Goal: Information Seeking & Learning: Learn about a topic

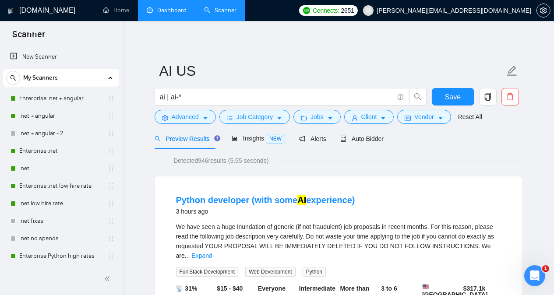
click at [162, 14] on link "Dashboard" at bounding box center [167, 10] width 40 height 7
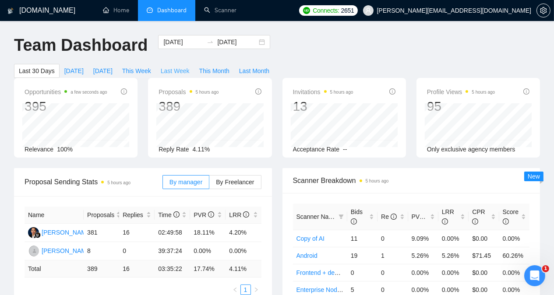
click at [190, 66] on span "Last Week" at bounding box center [175, 71] width 29 height 10
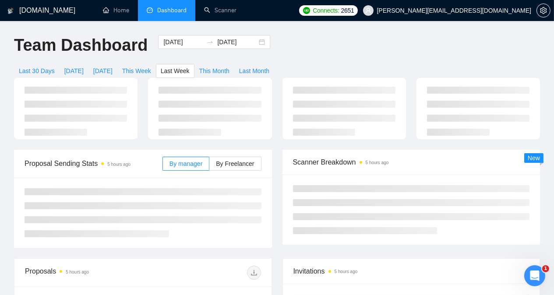
type input "[DATE]"
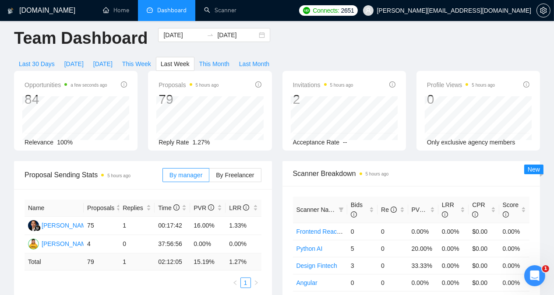
scroll to position [9, 0]
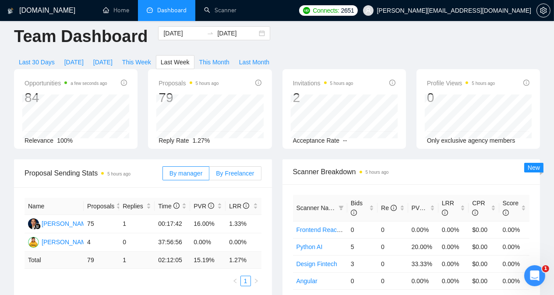
click at [240, 170] on span "By Freelancer" at bounding box center [235, 173] width 38 height 7
click at [209, 176] on input "By Freelancer" at bounding box center [209, 176] width 0 height 0
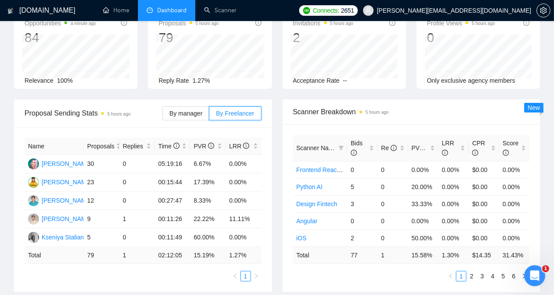
scroll to position [70, 0]
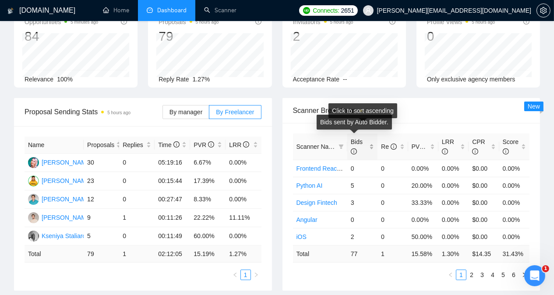
click at [355, 148] on icon "info-circle" at bounding box center [354, 151] width 6 height 6
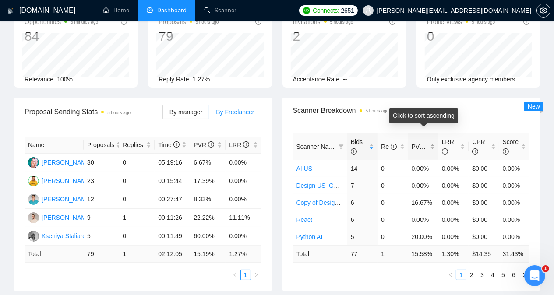
click at [432, 142] on div "PVR" at bounding box center [423, 147] width 23 height 10
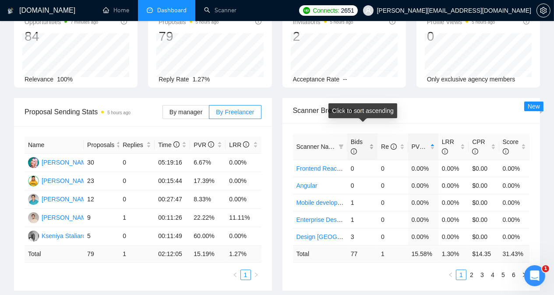
click at [372, 137] on div "Bids" at bounding box center [362, 146] width 23 height 19
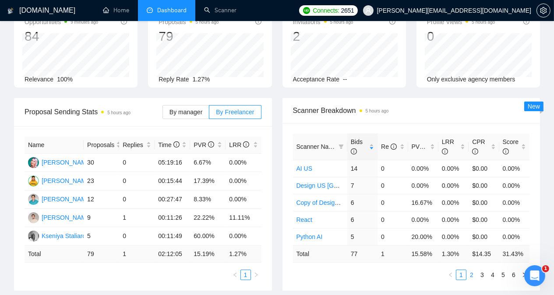
click at [471, 270] on link "2" at bounding box center [472, 275] width 10 height 10
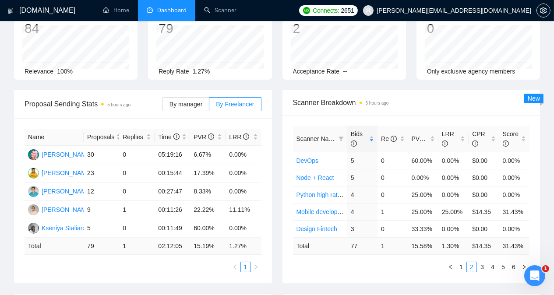
scroll to position [0, 0]
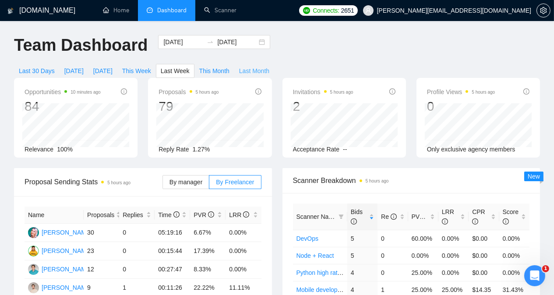
click at [269, 66] on span "Last Month" at bounding box center [254, 71] width 30 height 10
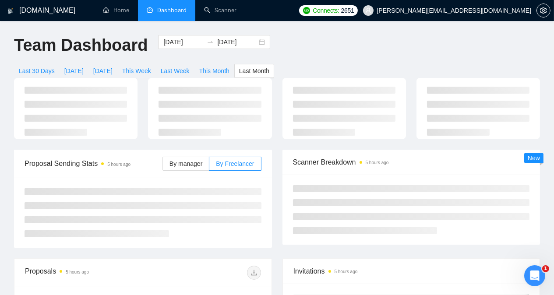
type input "[DATE]"
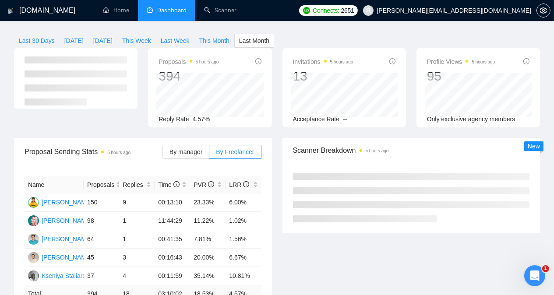
scroll to position [65, 0]
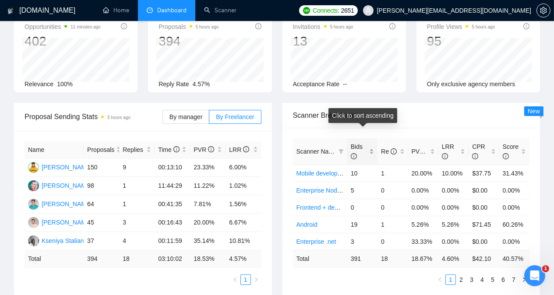
click at [371, 142] on div "Bids" at bounding box center [362, 151] width 23 height 19
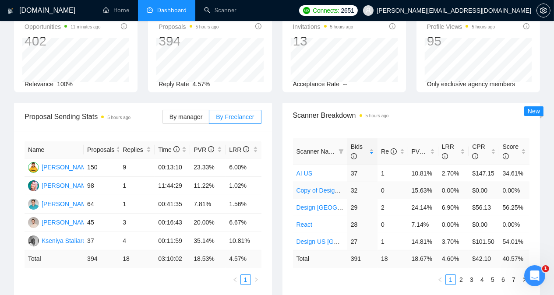
click at [315, 187] on link "Copy of Design [GEOGRAPHIC_DATA] [GEOGRAPHIC_DATA] other countries" at bounding box center [404, 190] width 215 height 7
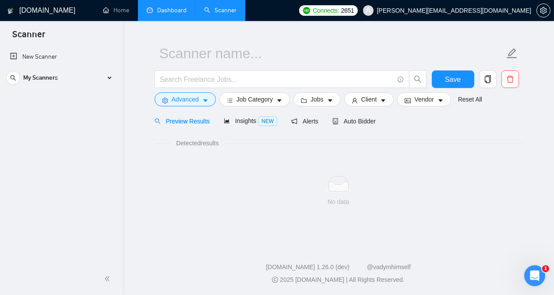
scroll to position [17, 0]
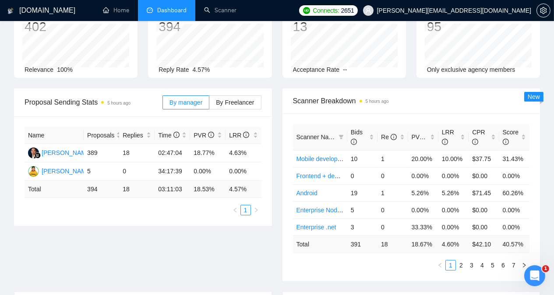
scroll to position [81, 0]
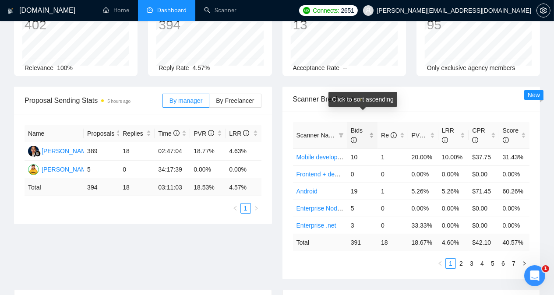
click at [372, 126] on div "Bids" at bounding box center [362, 135] width 23 height 19
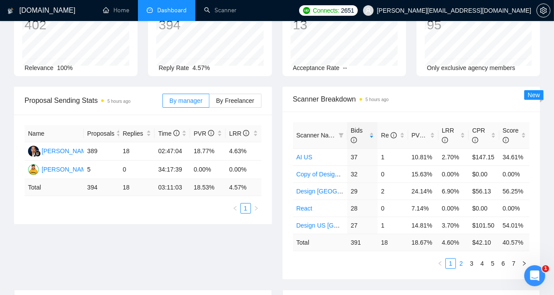
click at [460, 259] on link "2" at bounding box center [461, 264] width 10 height 10
click at [473, 259] on link "3" at bounding box center [472, 264] width 10 height 10
click at [482, 259] on link "4" at bounding box center [482, 264] width 10 height 10
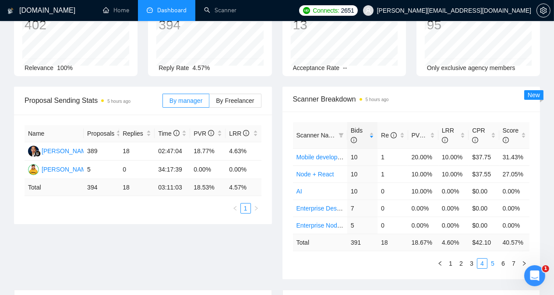
click at [494, 259] on link "5" at bounding box center [493, 264] width 10 height 10
click at [503, 259] on link "6" at bounding box center [503, 264] width 10 height 10
click at [512, 259] on link "7" at bounding box center [514, 264] width 10 height 10
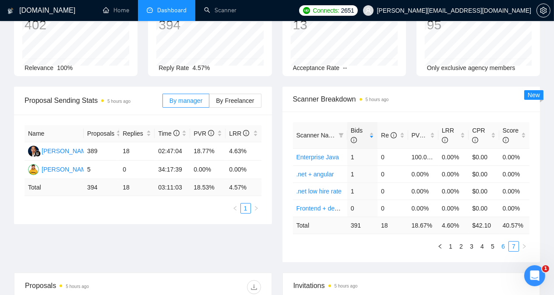
click at [505, 242] on link "6" at bounding box center [503, 247] width 10 height 10
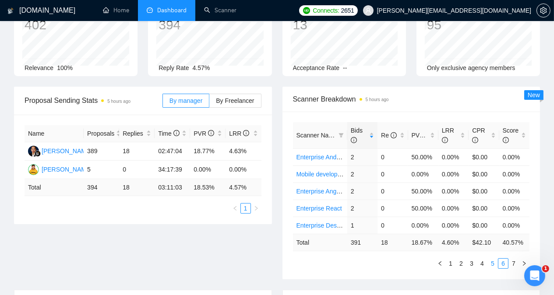
click at [491, 259] on link "5" at bounding box center [493, 264] width 10 height 10
click at [449, 259] on link "1" at bounding box center [451, 264] width 10 height 10
